Goal: Information Seeking & Learning: Learn about a topic

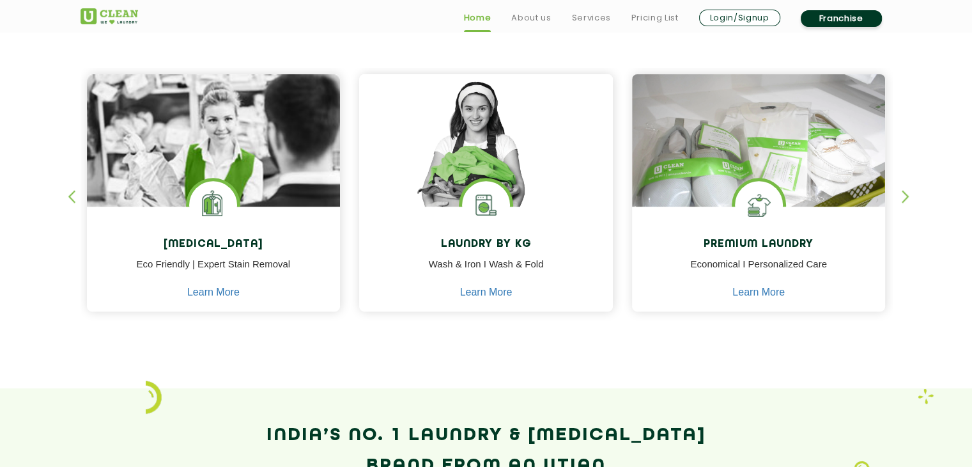
scroll to position [533, 0]
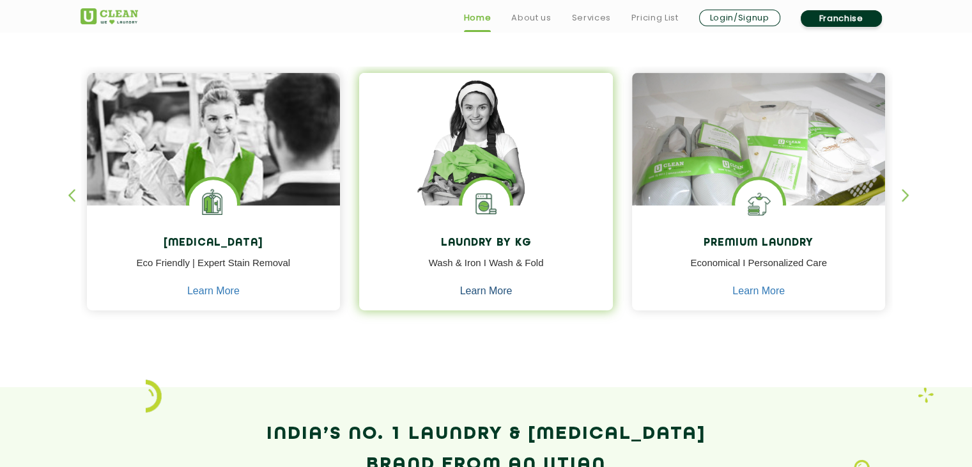
click at [479, 285] on link "Learn More" at bounding box center [486, 291] width 52 height 12
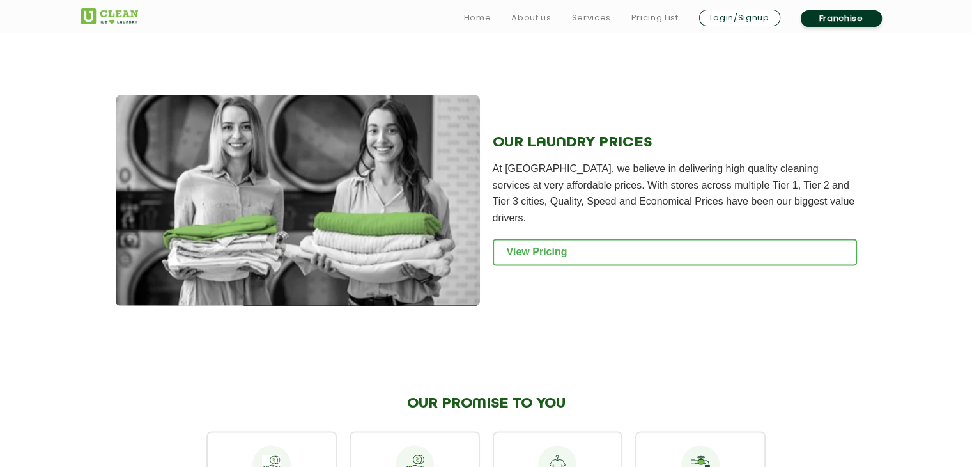
scroll to position [1646, 0]
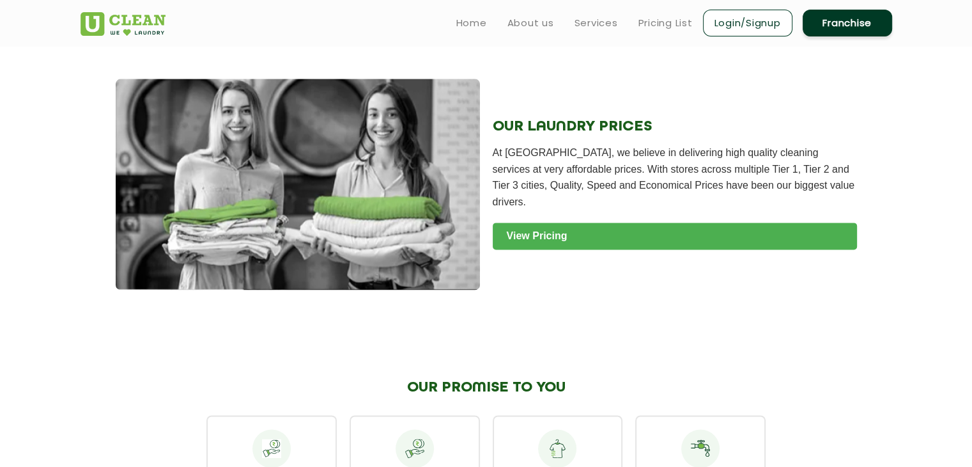
click at [589, 249] on link "View Pricing" at bounding box center [675, 235] width 364 height 27
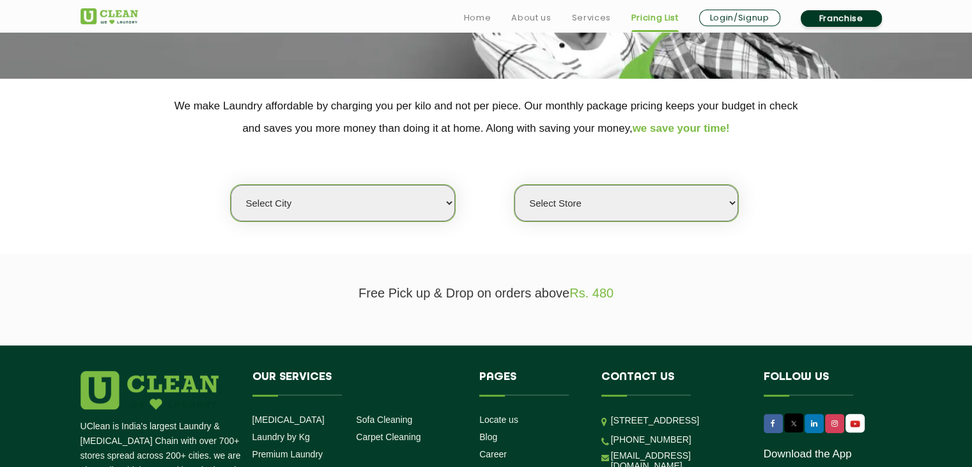
scroll to position [233, 0]
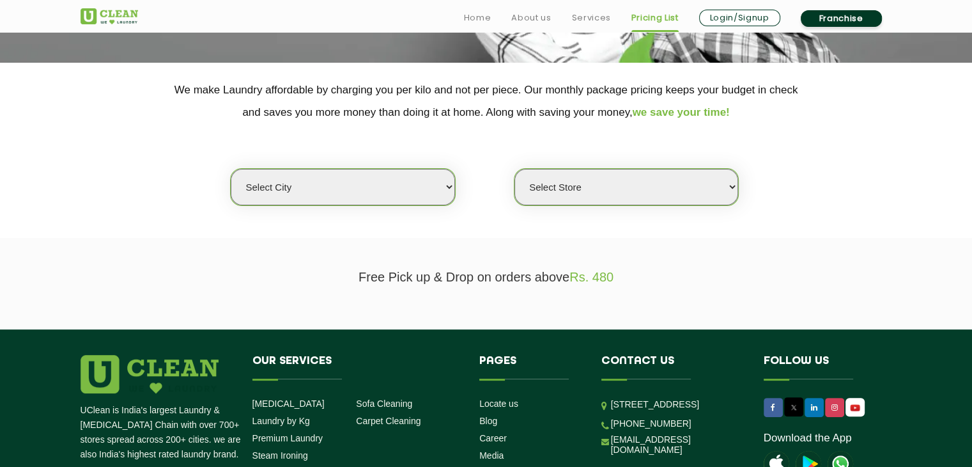
click at [419, 180] on select "Select city Aalo Agartala Agra Ahmedabad Akola Aligarh Alwar - UClean Select Am…" at bounding box center [343, 187] width 224 height 36
select select "118"
click at [231, 169] on select "Select city Aalo Agartala Agra Ahmedabad Akola Aligarh Alwar - UClean Select Am…" at bounding box center [343, 187] width 224 height 36
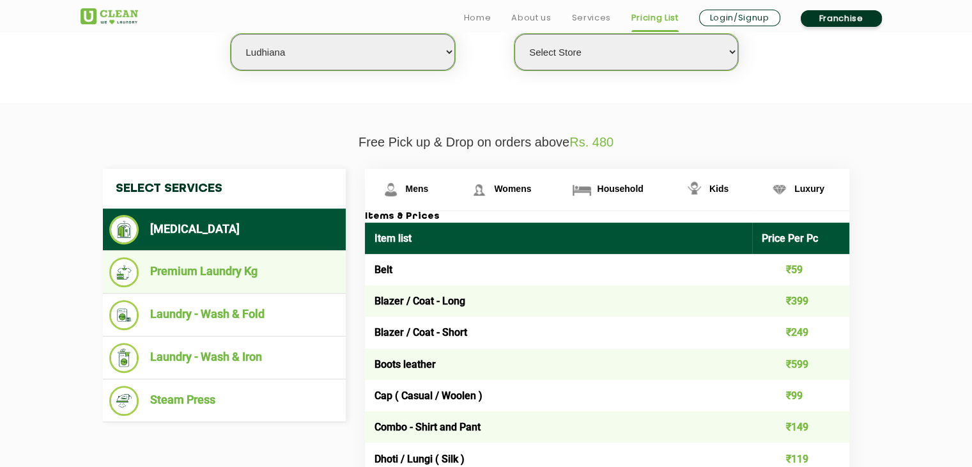
scroll to position [374, 0]
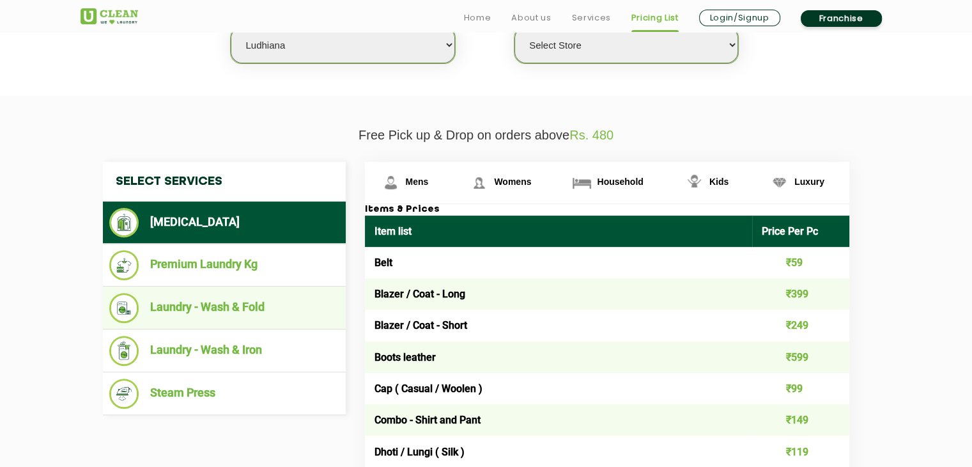
click at [258, 314] on li "Laundry - Wash & Fold" at bounding box center [224, 308] width 230 height 30
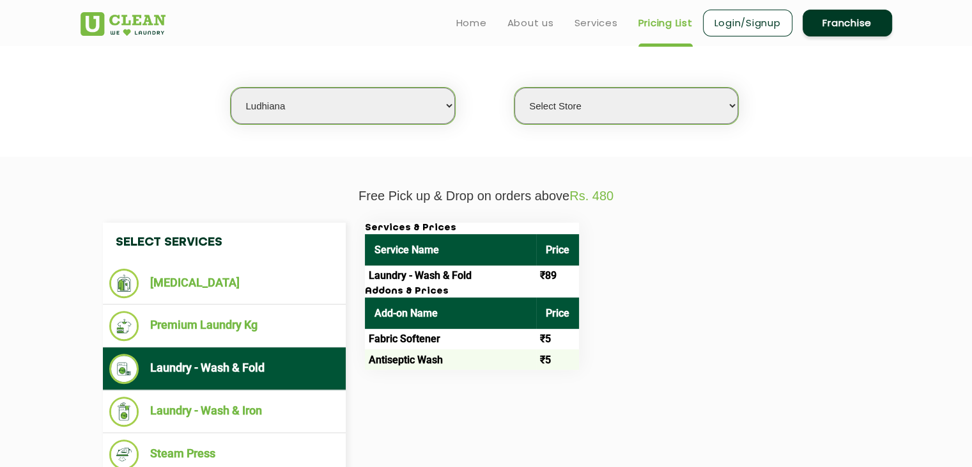
scroll to position [313, 0]
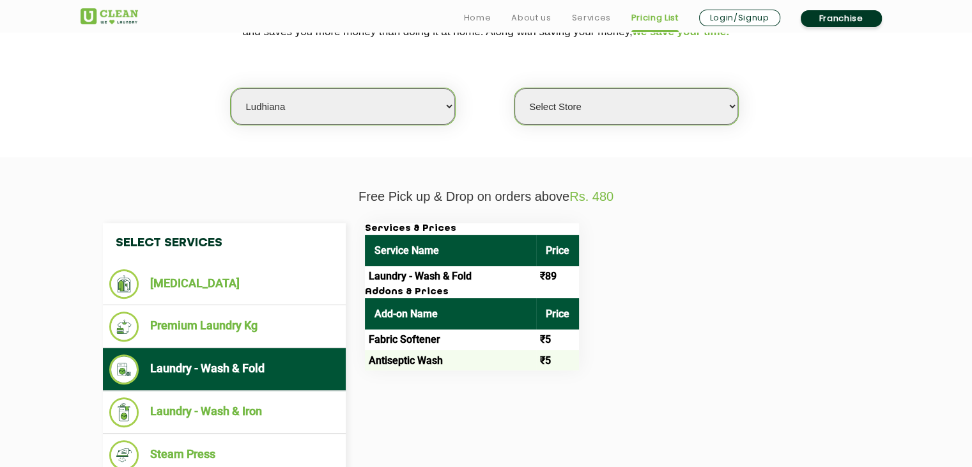
click at [638, 112] on select "Select Store UClean Mullanpur" at bounding box center [626, 106] width 224 height 36
select select "596"
click at [514, 88] on select "Select Store UClean Mullanpur" at bounding box center [626, 106] width 224 height 36
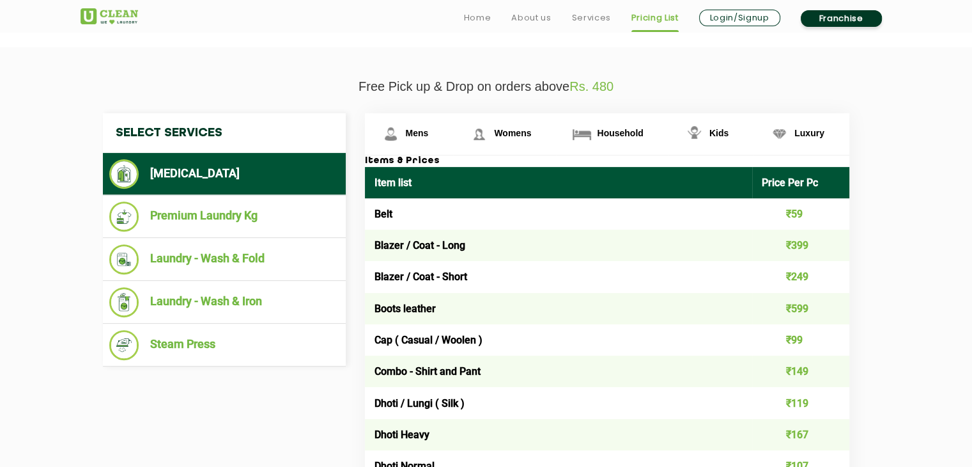
scroll to position [429, 0]
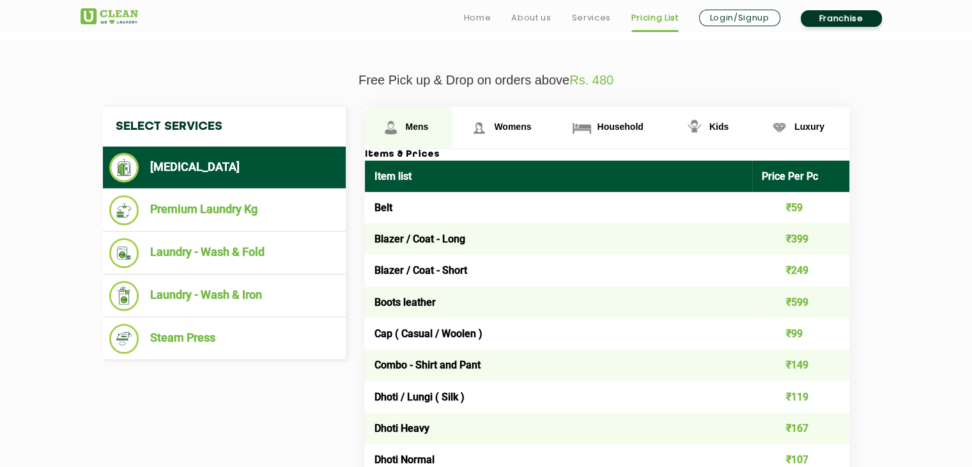
click at [412, 123] on span "Mens" at bounding box center [417, 126] width 23 height 10
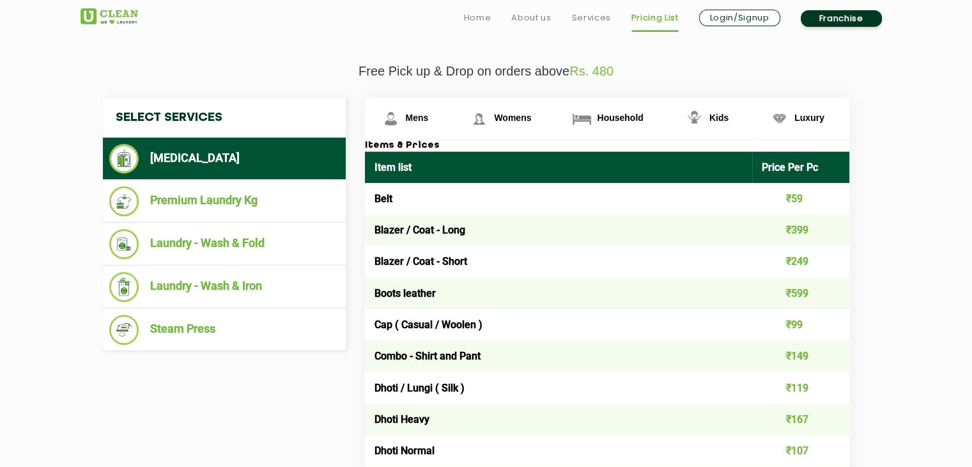
scroll to position [439, 0]
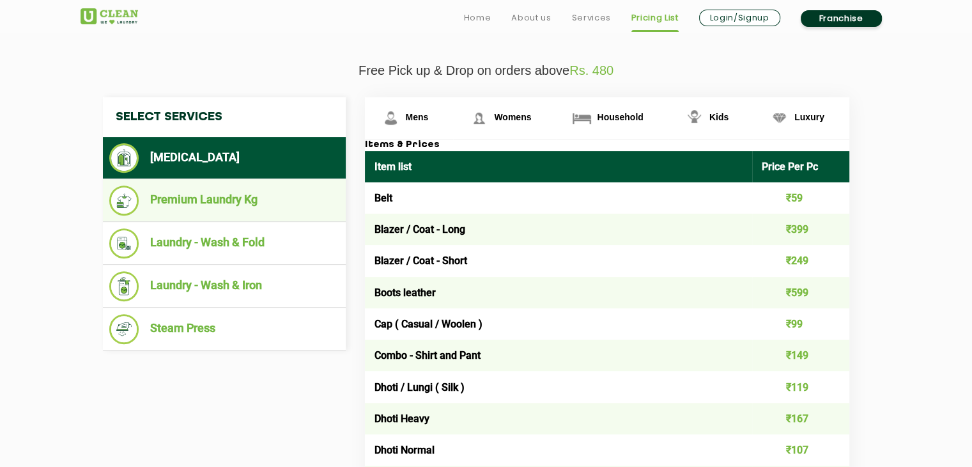
click at [281, 206] on li "Premium Laundry Kg" at bounding box center [224, 200] width 230 height 30
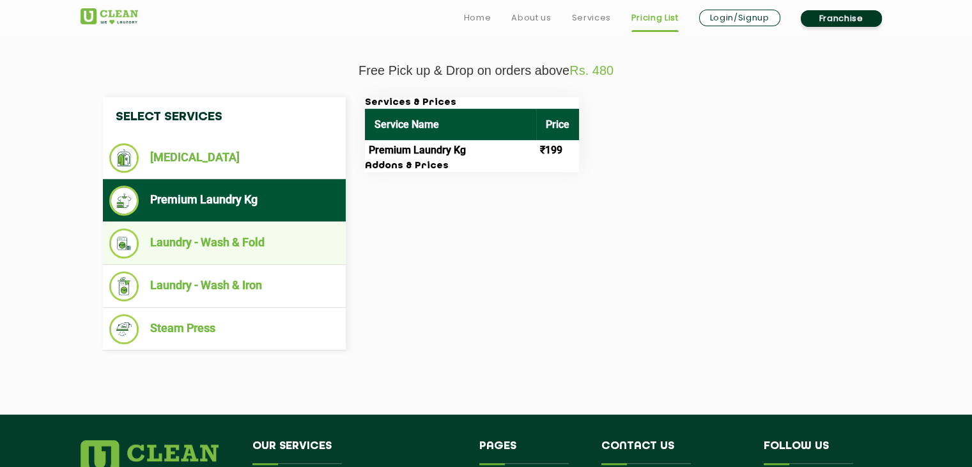
click at [248, 248] on li "Laundry - Wash & Fold" at bounding box center [224, 243] width 230 height 30
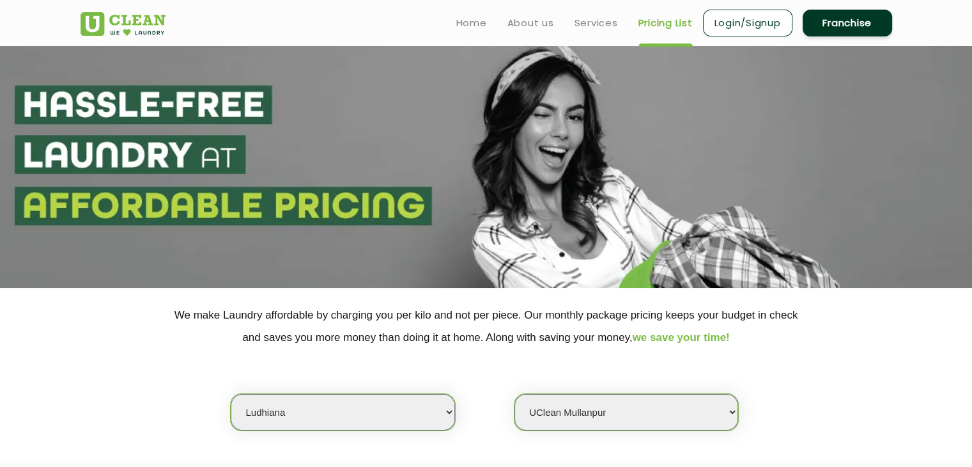
scroll to position [0, 0]
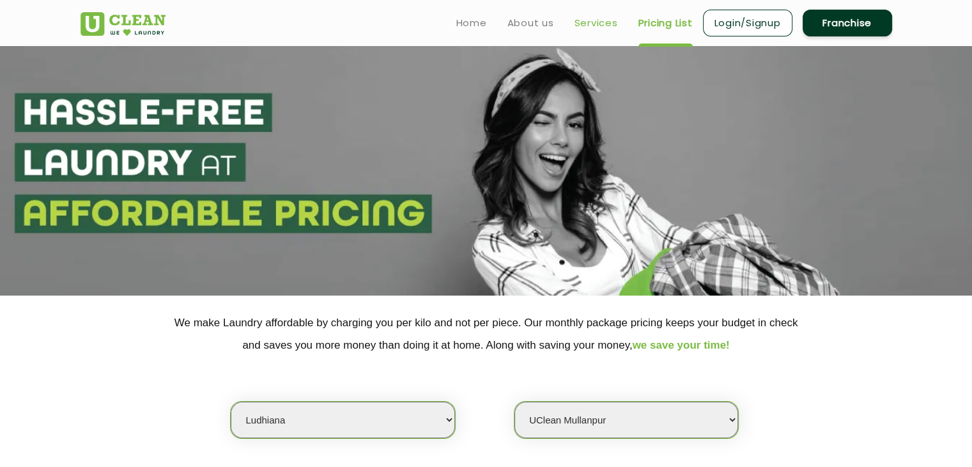
click at [599, 21] on link "Services" at bounding box center [596, 22] width 43 height 15
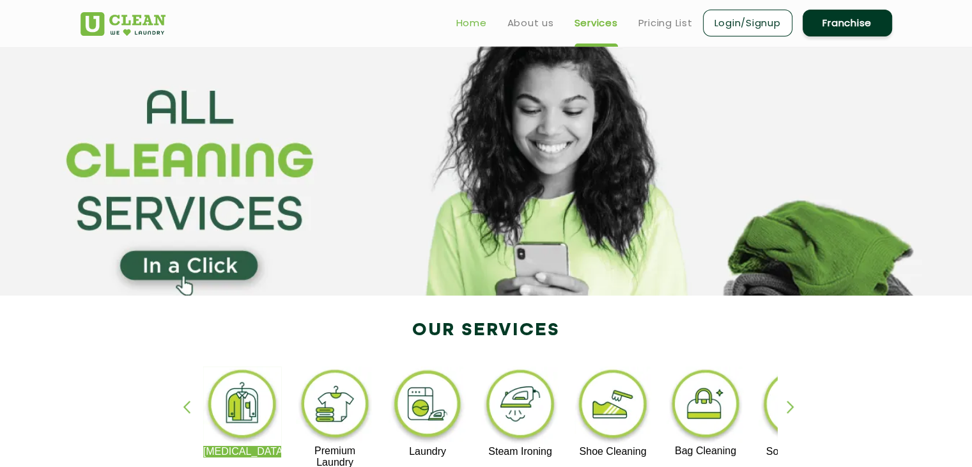
click at [475, 24] on link "Home" at bounding box center [471, 22] width 31 height 15
